Goal: Information Seeking & Learning: Learn about a topic

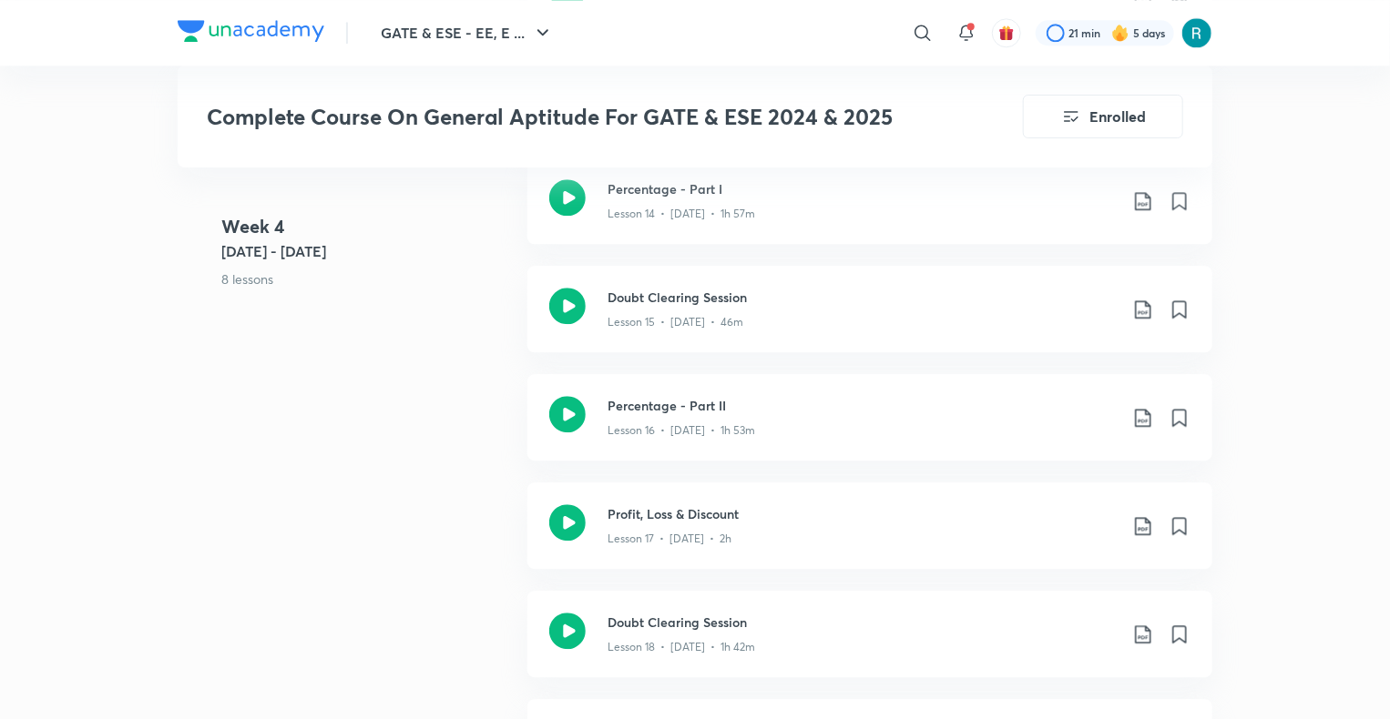
scroll to position [2293, 0]
click at [834, 319] on div "Lesson 15 • [DATE] • 46m" at bounding box center [862, 317] width 510 height 24
